Goal: Information Seeking & Learning: Learn about a topic

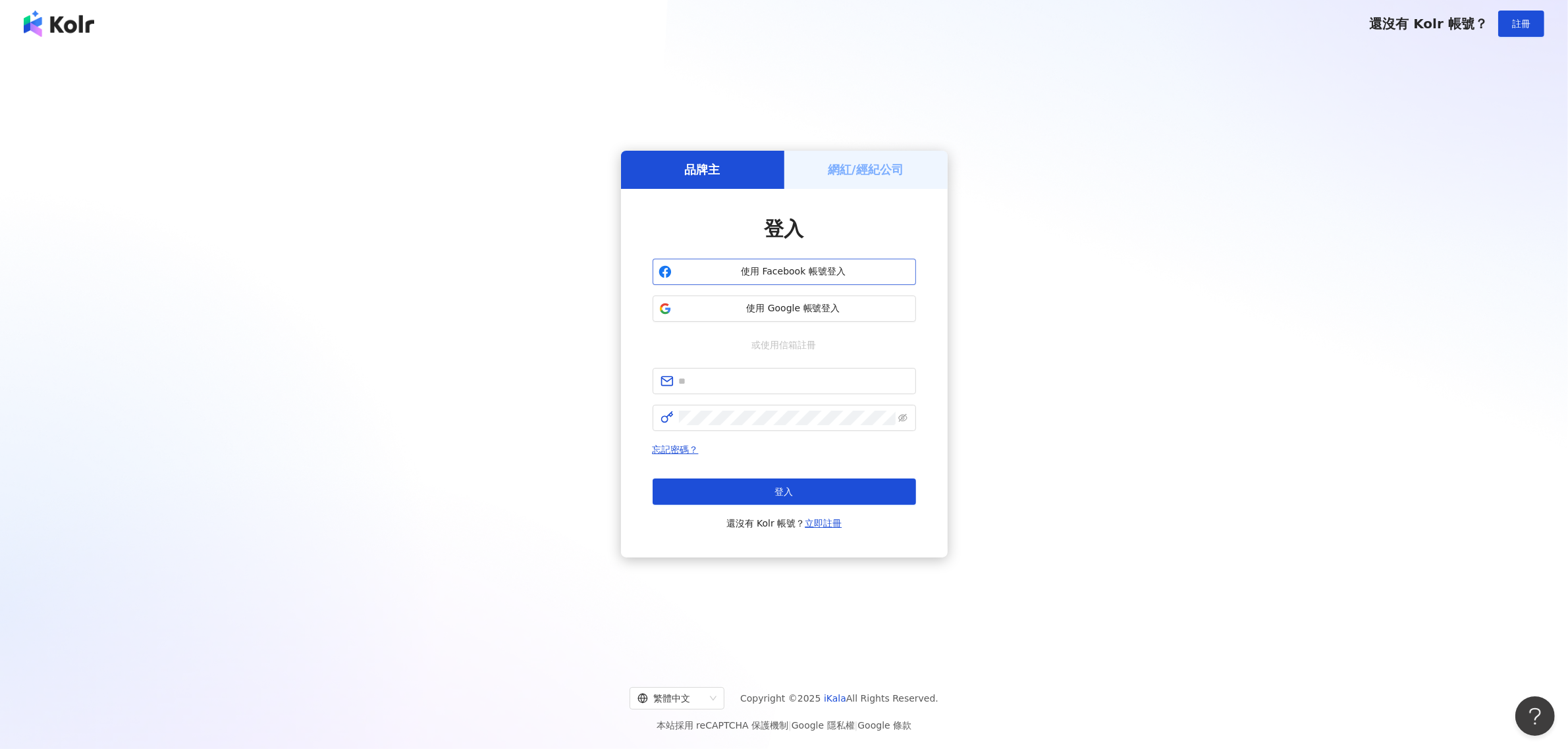
click at [801, 263] on button "使用 Facebook 帳號登入" at bounding box center [784, 272] width 263 height 27
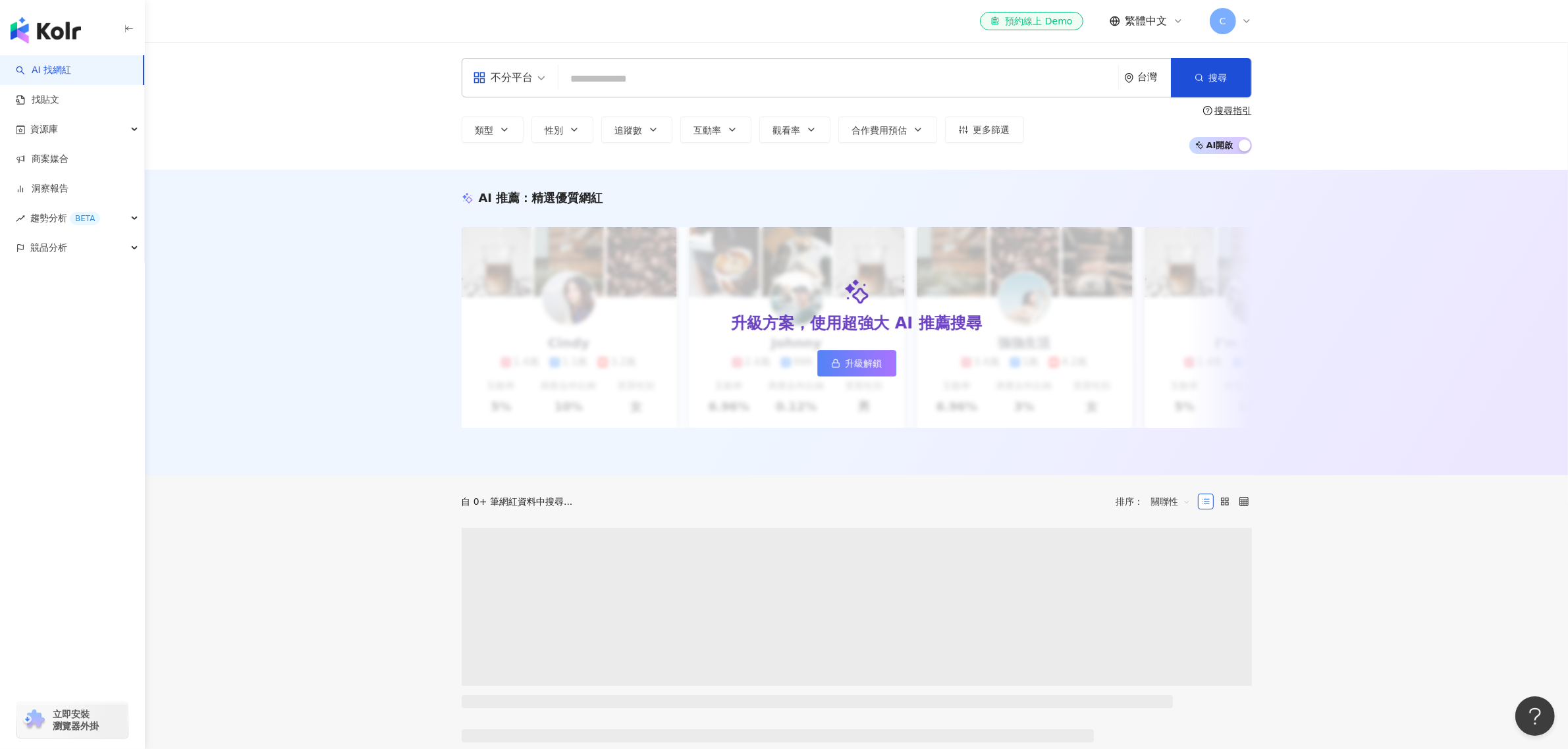
click at [631, 77] on input "search" at bounding box center [837, 79] width 549 height 25
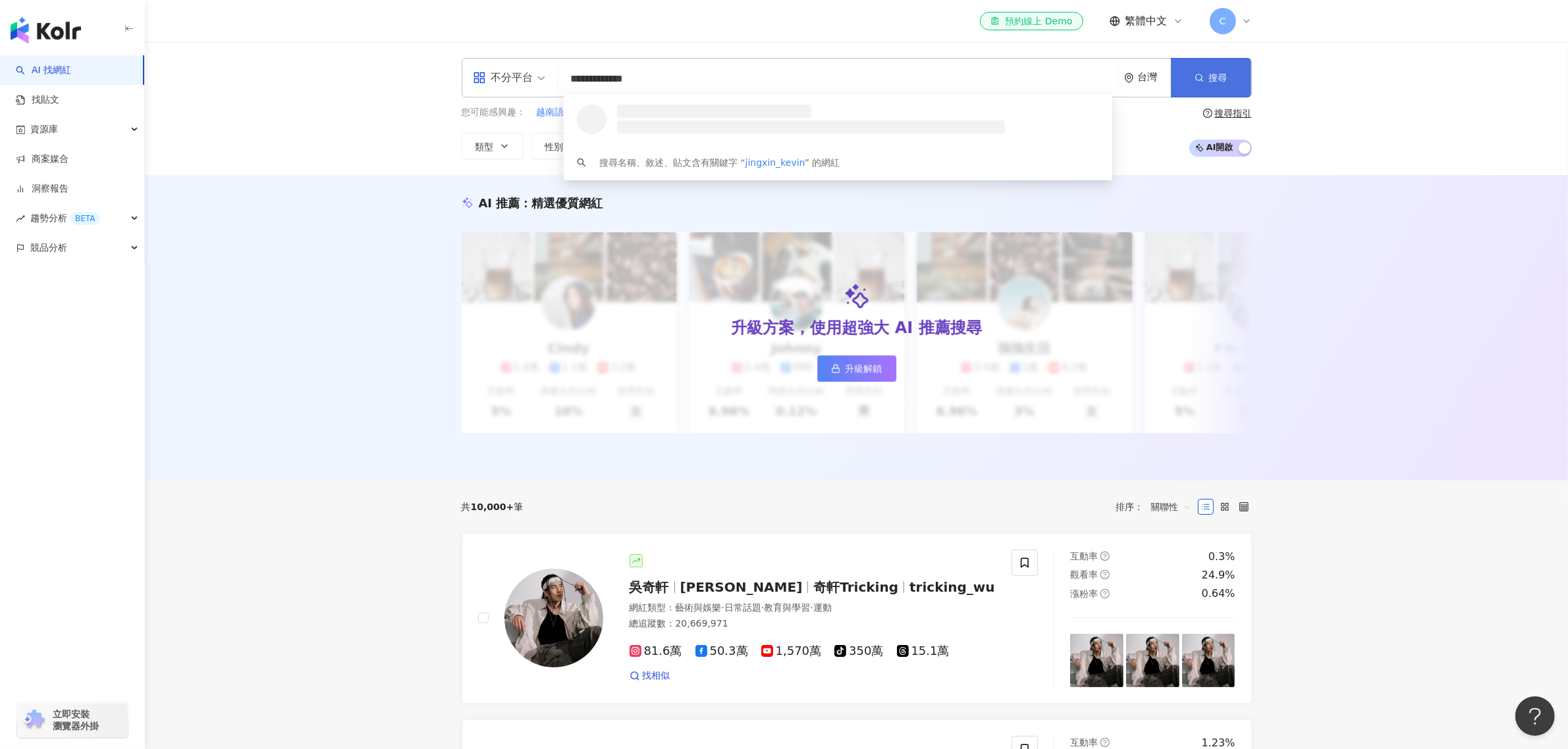
type input "**********"
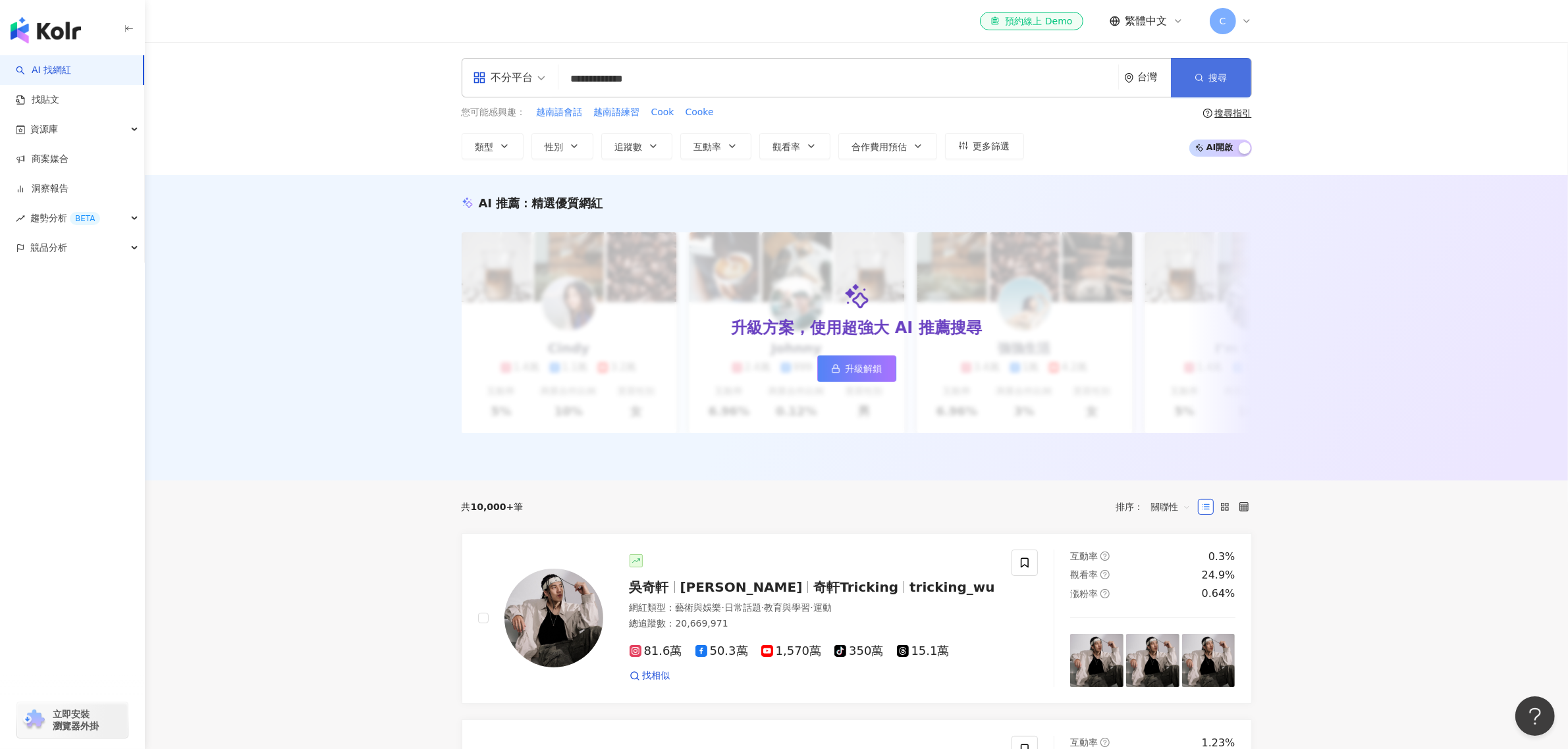
click at [1181, 67] on button "搜尋" at bounding box center [1211, 77] width 80 height 39
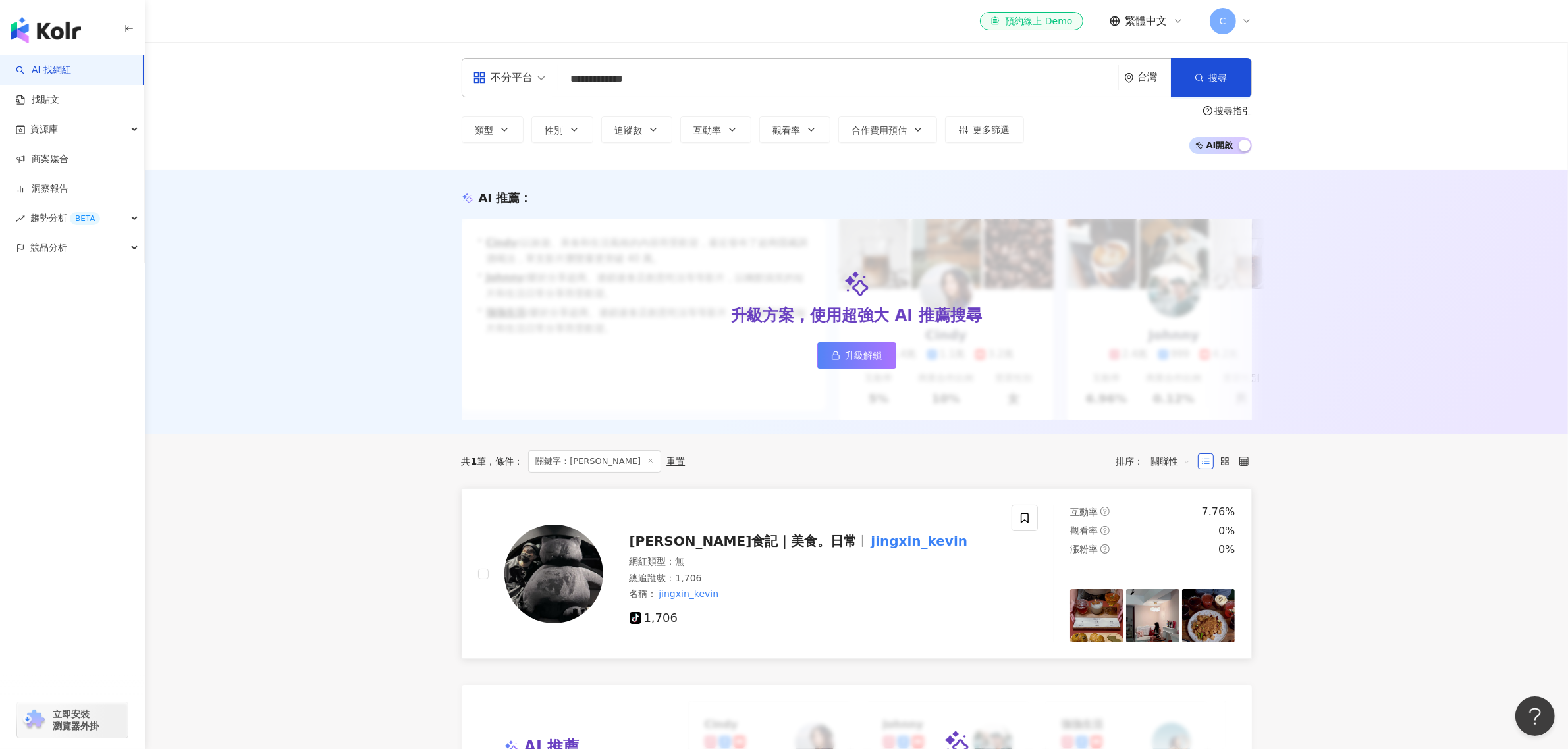
click at [678, 549] on span "[PERSON_NAME]食記｜美食。日常" at bounding box center [742, 541] width 227 height 16
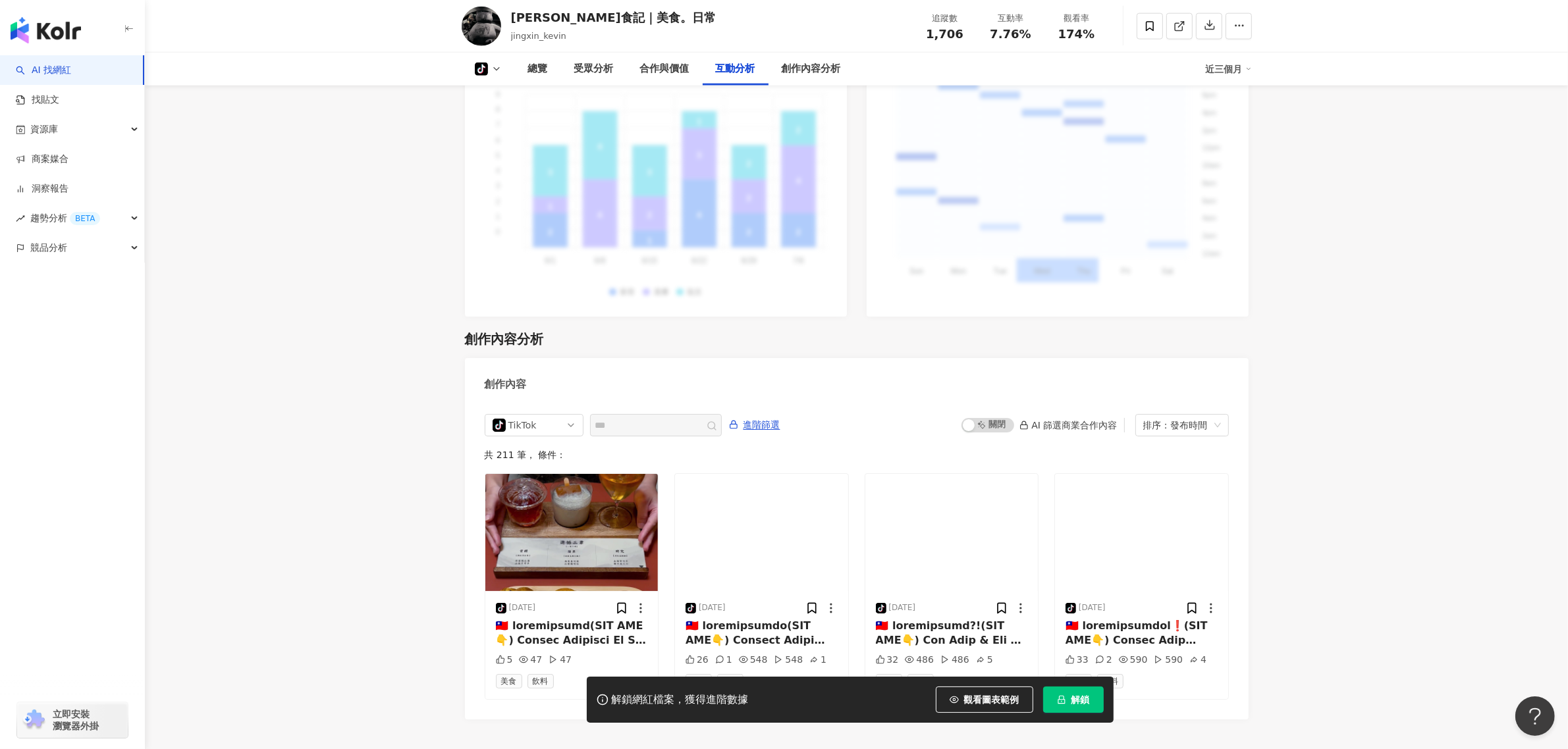
scroll to position [2351, 0]
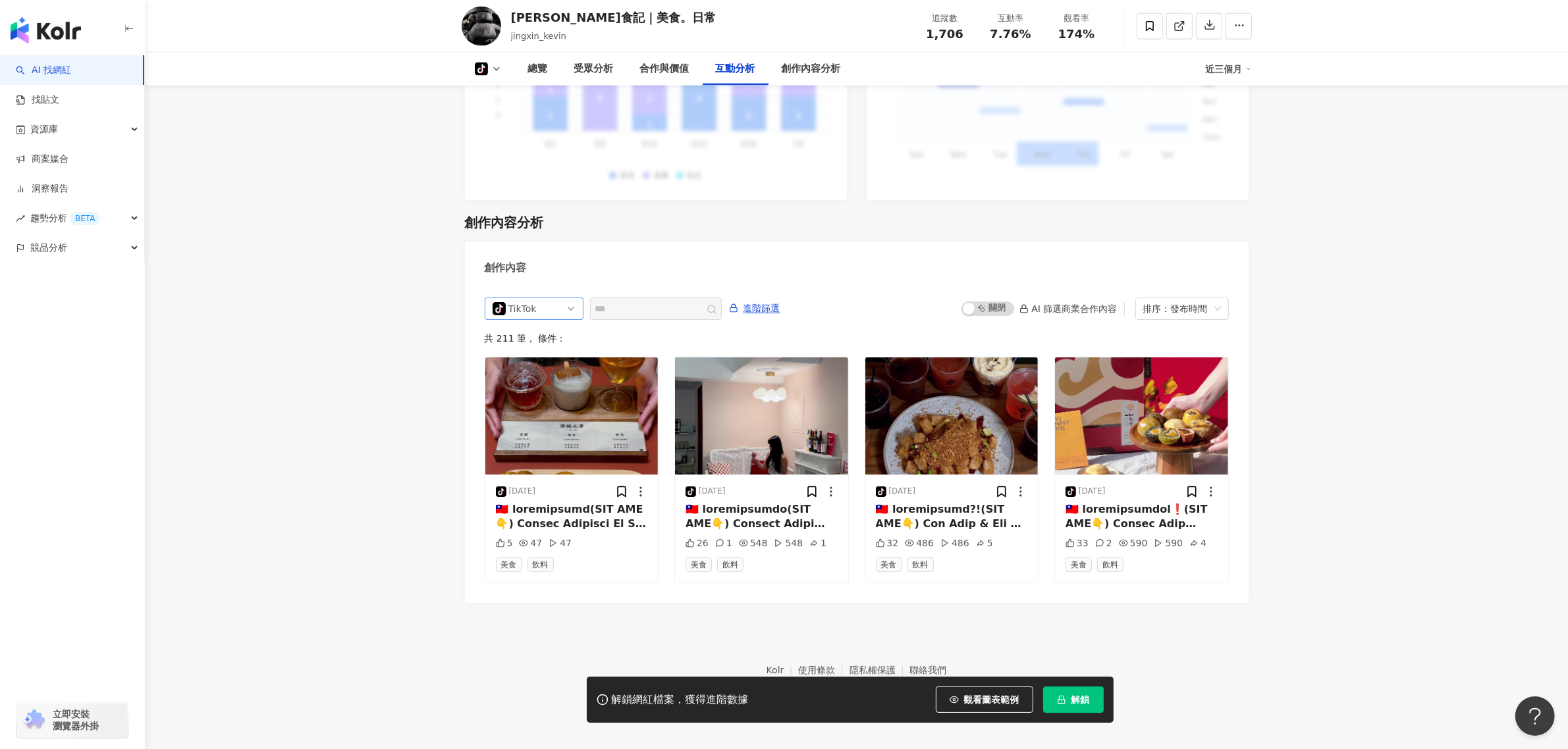
click at [571, 311] on span "tiktok-icon TikTok" at bounding box center [534, 308] width 83 height 21
click at [548, 341] on div "不分平台" at bounding box center [532, 336] width 42 height 14
